Goal: Find specific page/section: Find specific page/section

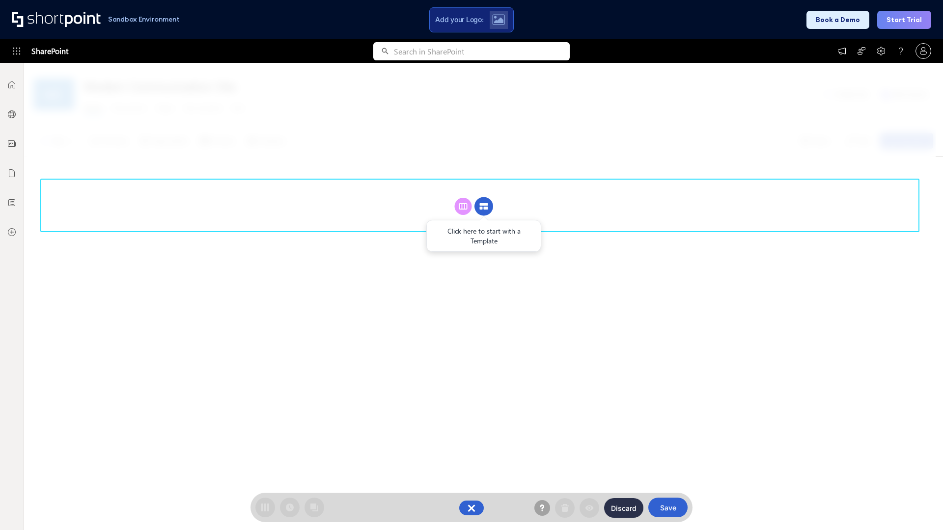
click at [484, 206] on circle at bounding box center [483, 206] width 19 height 19
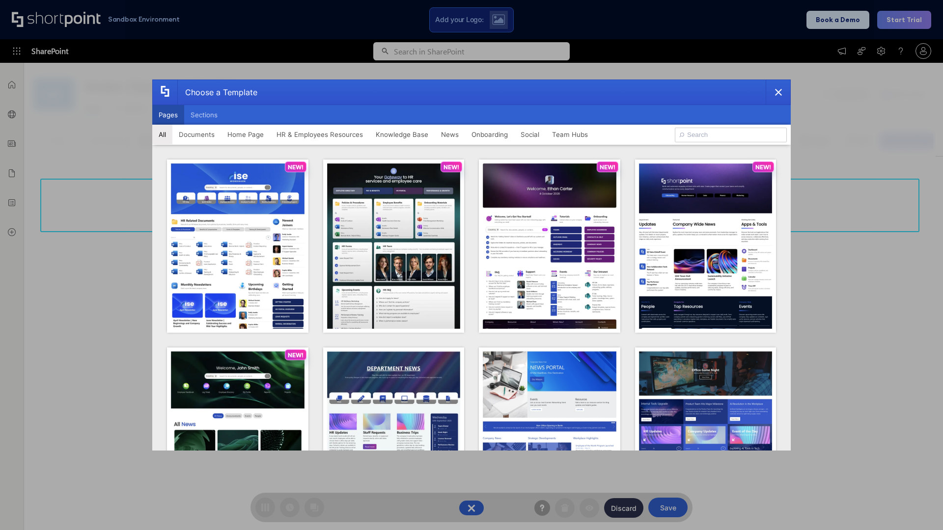
click at [168, 115] on button "Pages" at bounding box center [168, 115] width 32 height 20
type input "Team Hub 1"
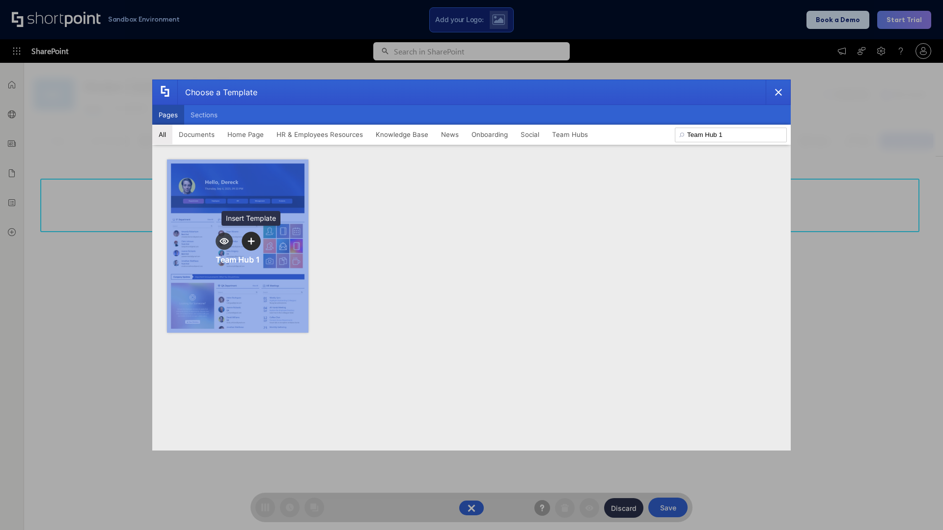
click at [251, 241] on icon "template selector" at bounding box center [250, 241] width 7 height 7
